Goal: Book appointment/travel/reservation

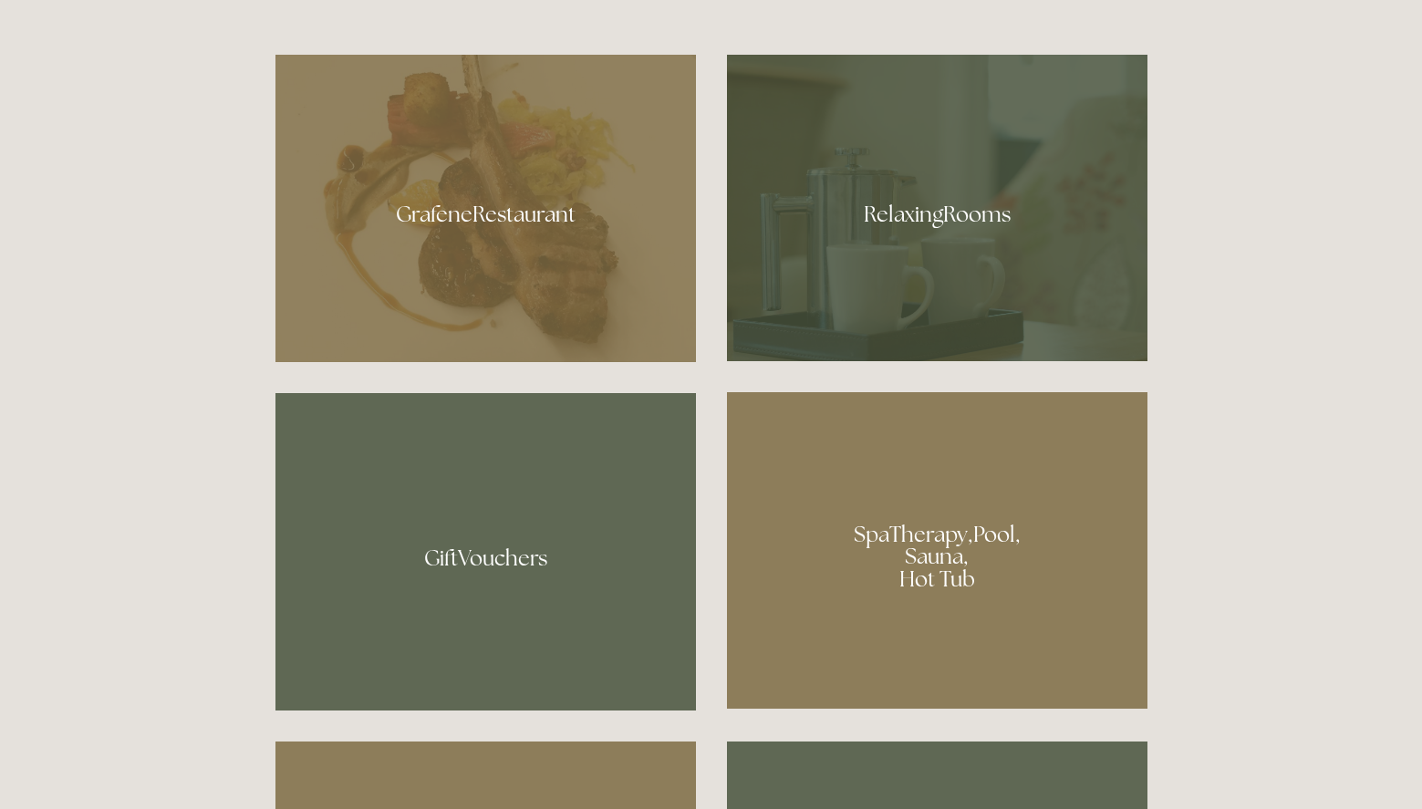
scroll to position [1186, 0]
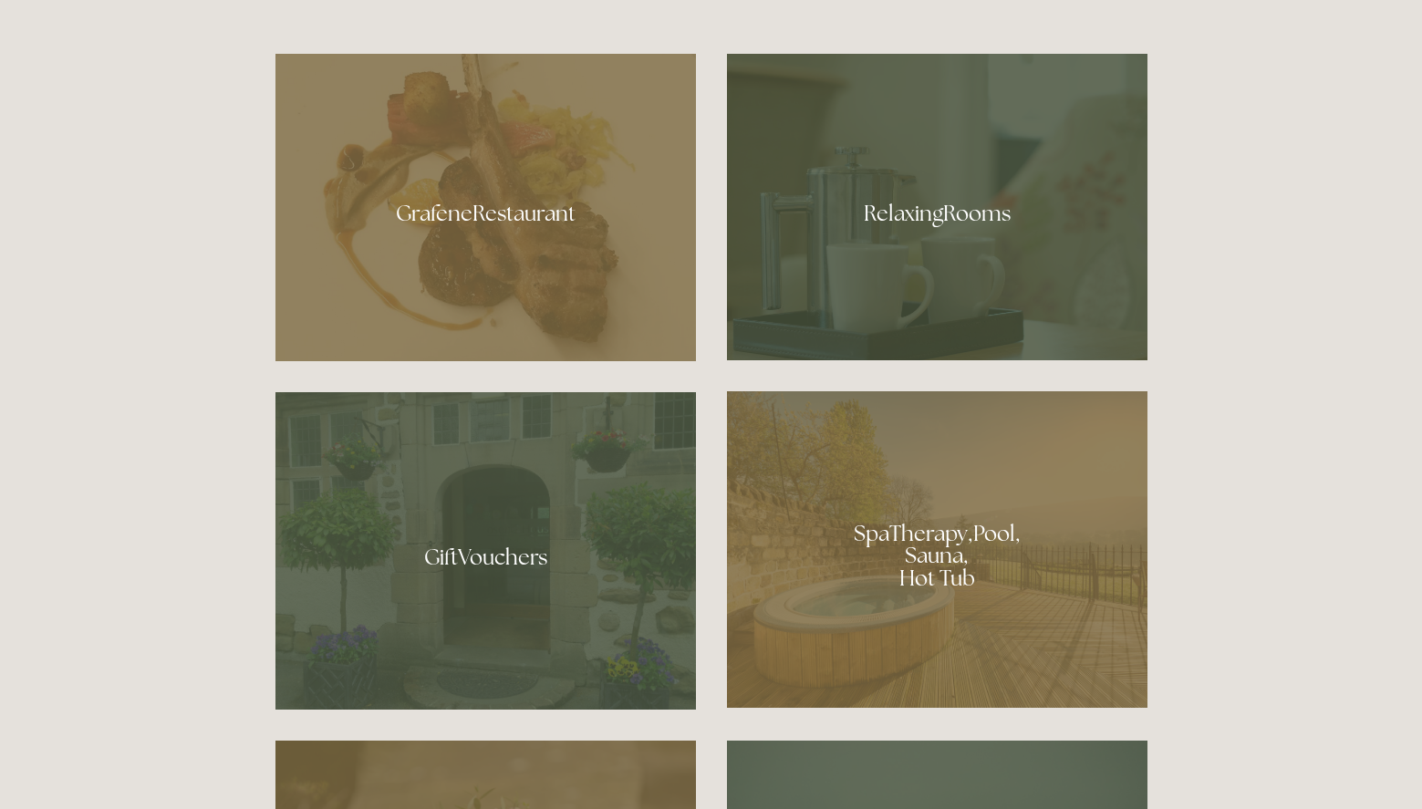
click at [927, 539] on div at bounding box center [937, 549] width 421 height 317
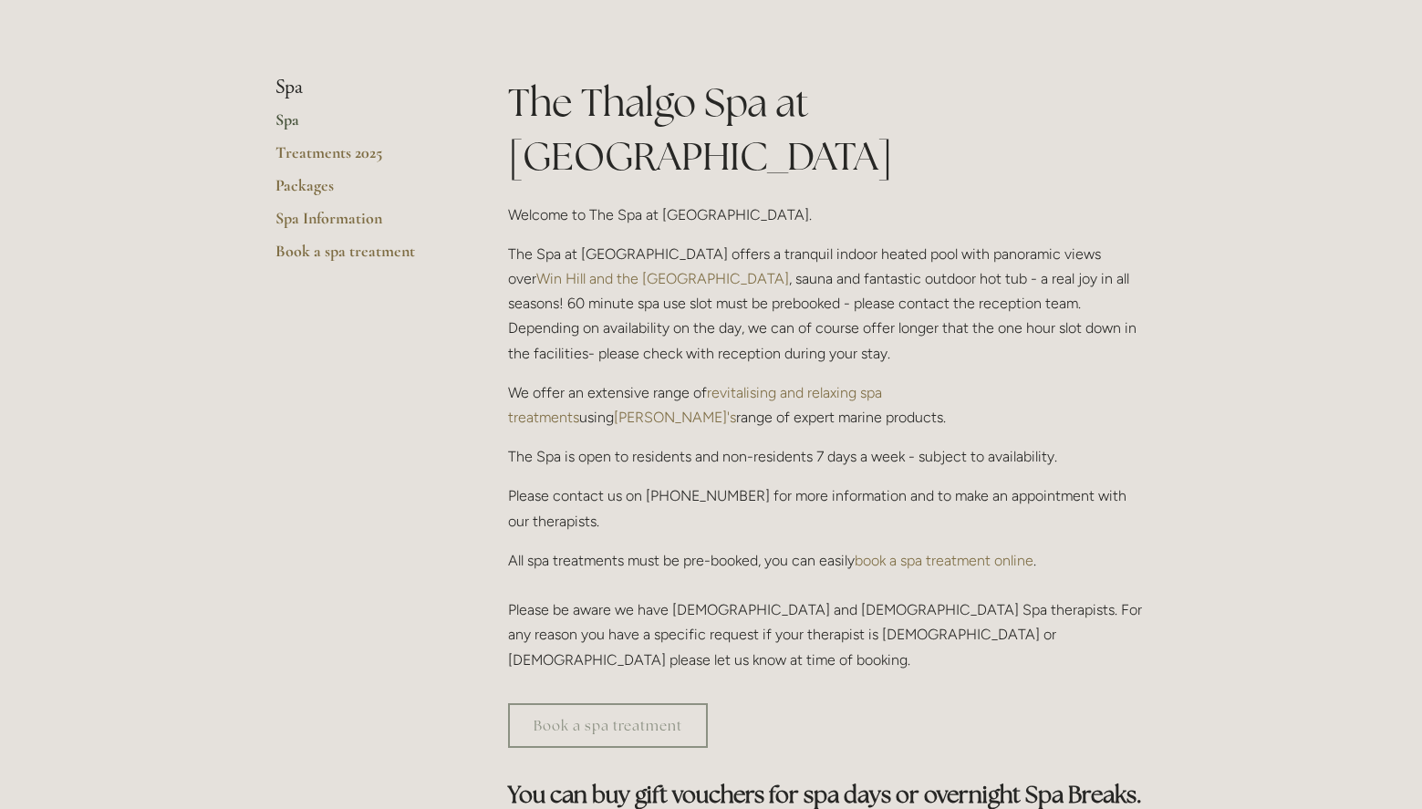
scroll to position [365, 0]
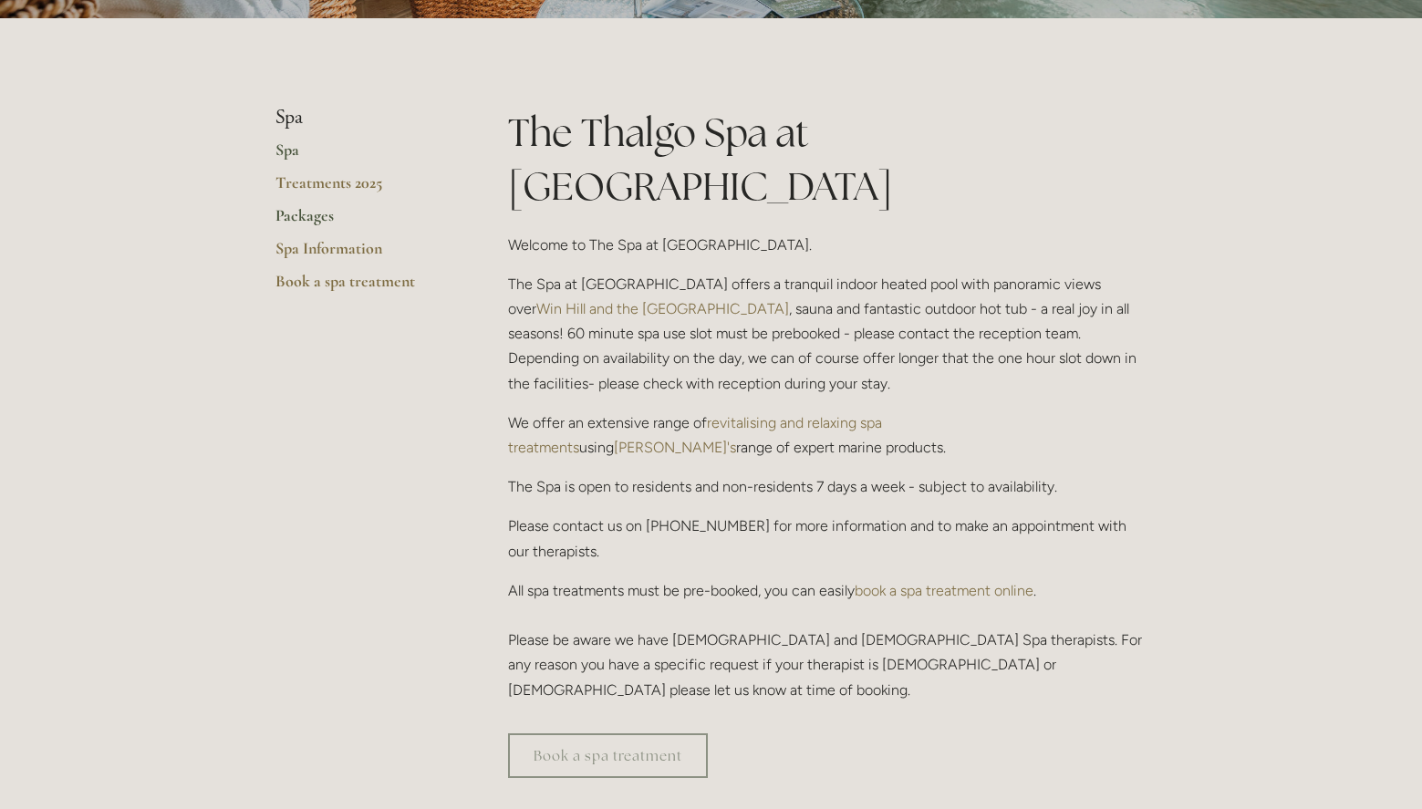
click at [308, 213] on link "Packages" at bounding box center [363, 221] width 174 height 33
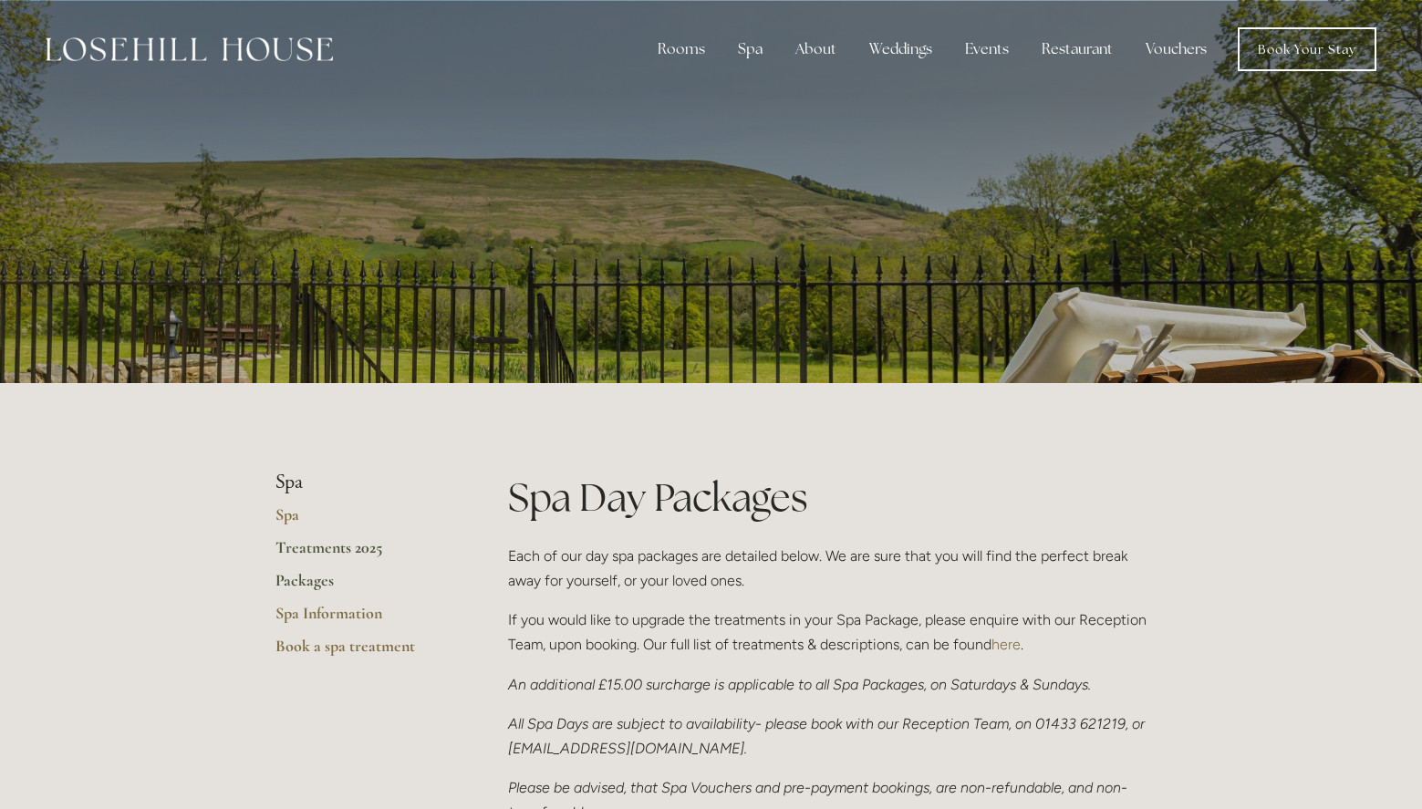
click at [333, 557] on link "Treatments 2025" at bounding box center [363, 553] width 174 height 33
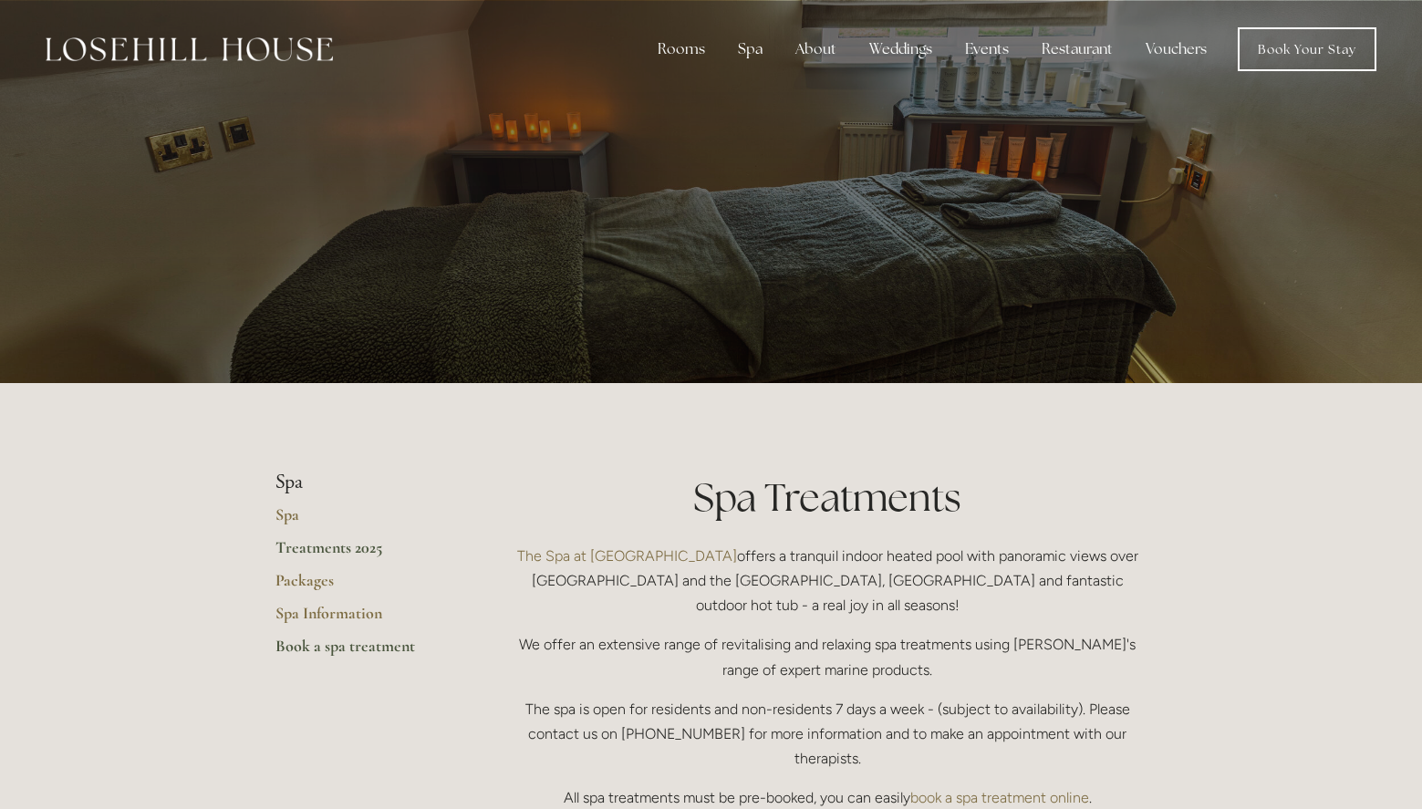
click at [389, 651] on link "Book a spa treatment" at bounding box center [363, 652] width 174 height 33
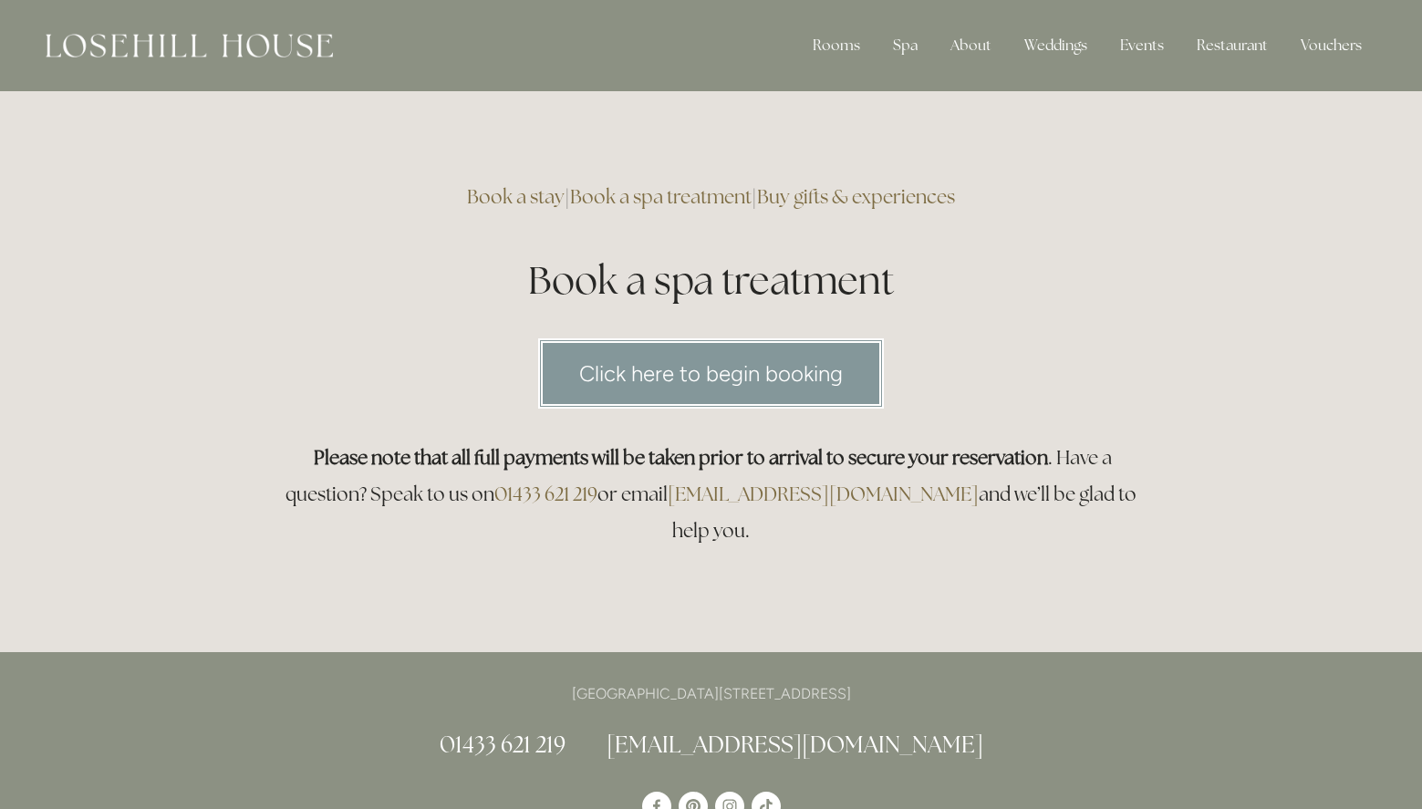
click at [719, 379] on link "Click here to begin booking" at bounding box center [711, 373] width 346 height 70
